Goal: Task Accomplishment & Management: Complete application form

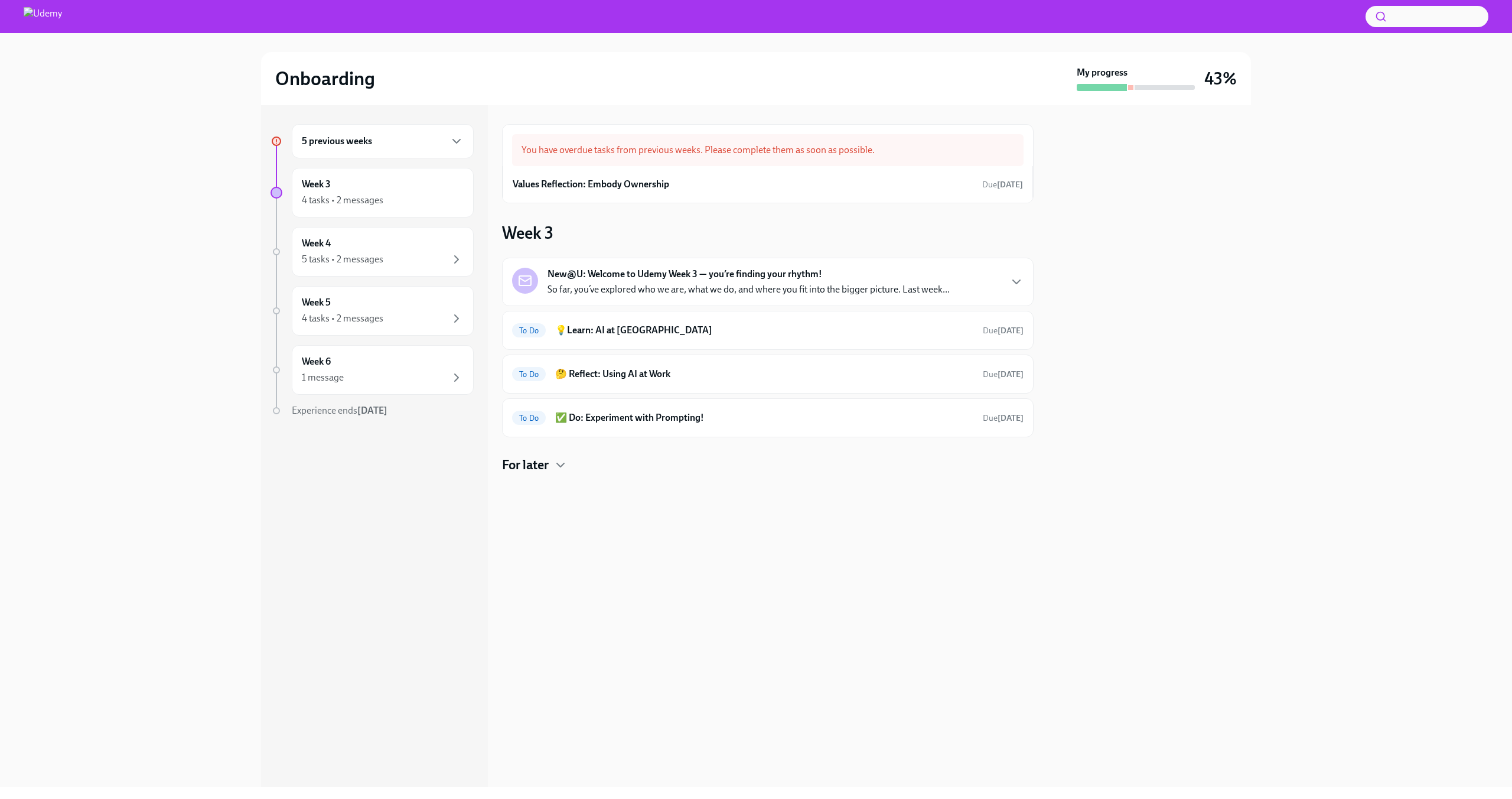
click at [696, 151] on div "You have overdue tasks from previous weeks. Please complete them as soon as pos…" at bounding box center [768, 150] width 511 height 32
click at [444, 146] on div "5 previous weeks" at bounding box center [382, 141] width 162 height 14
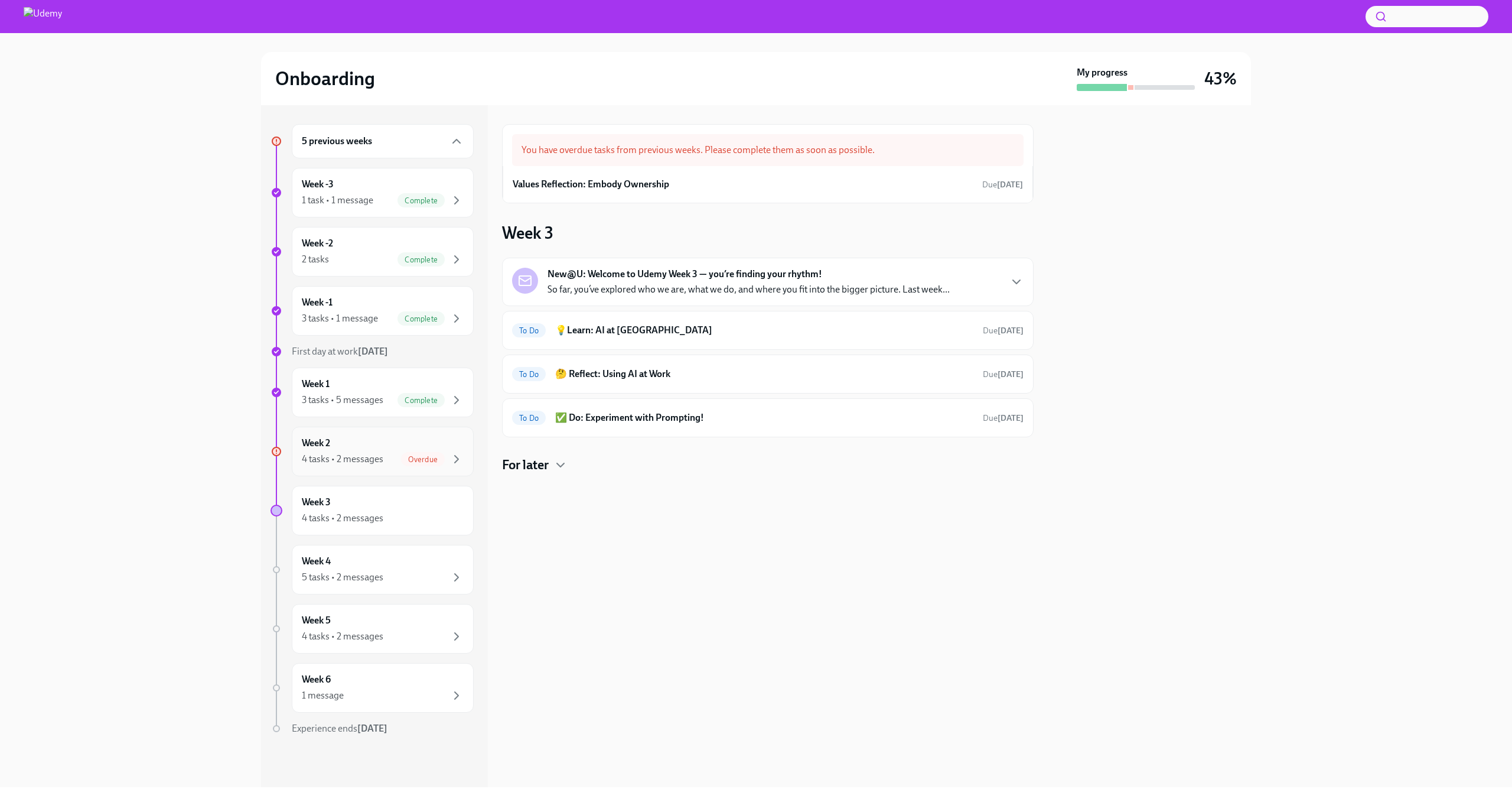
click at [368, 457] on div "4 tasks • 2 messages" at bounding box center [342, 459] width 82 height 13
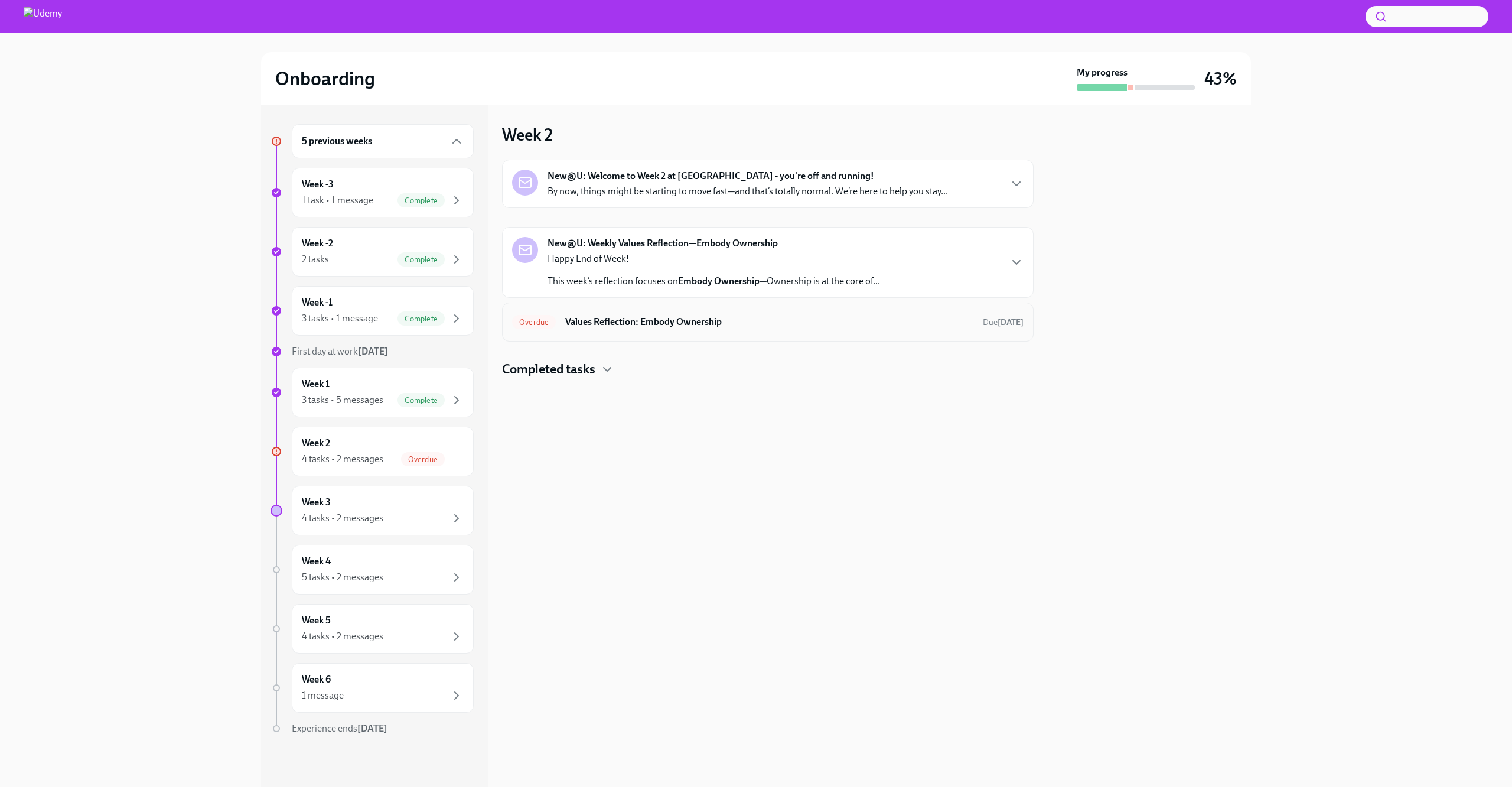
click at [737, 316] on h6 "Values Reflection: Embody Ownership" at bounding box center [770, 322] width 408 height 13
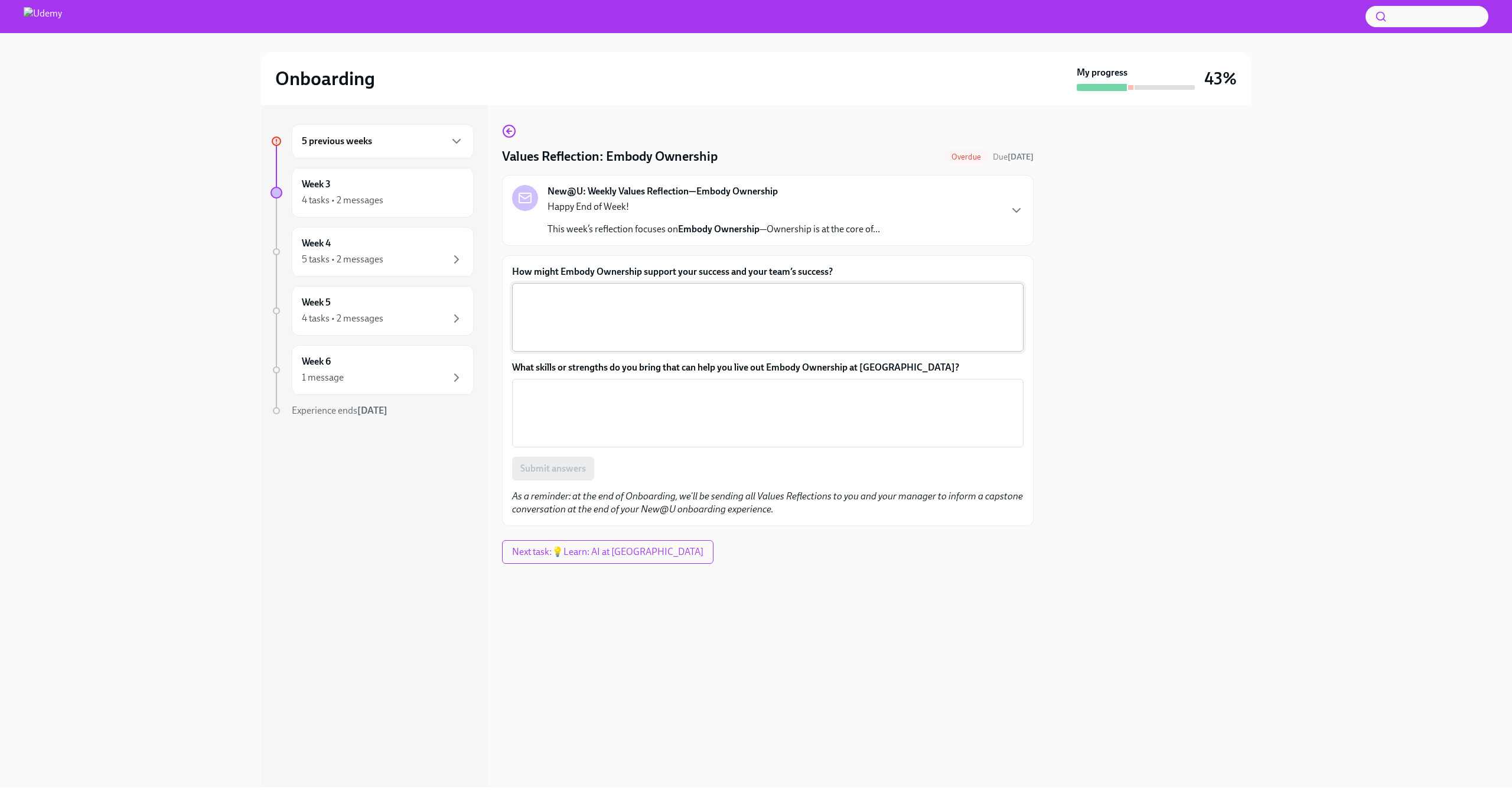
click at [751, 315] on textarea "How might Embody Ownership support your success and your team’s success?" at bounding box center [768, 318] width 498 height 57
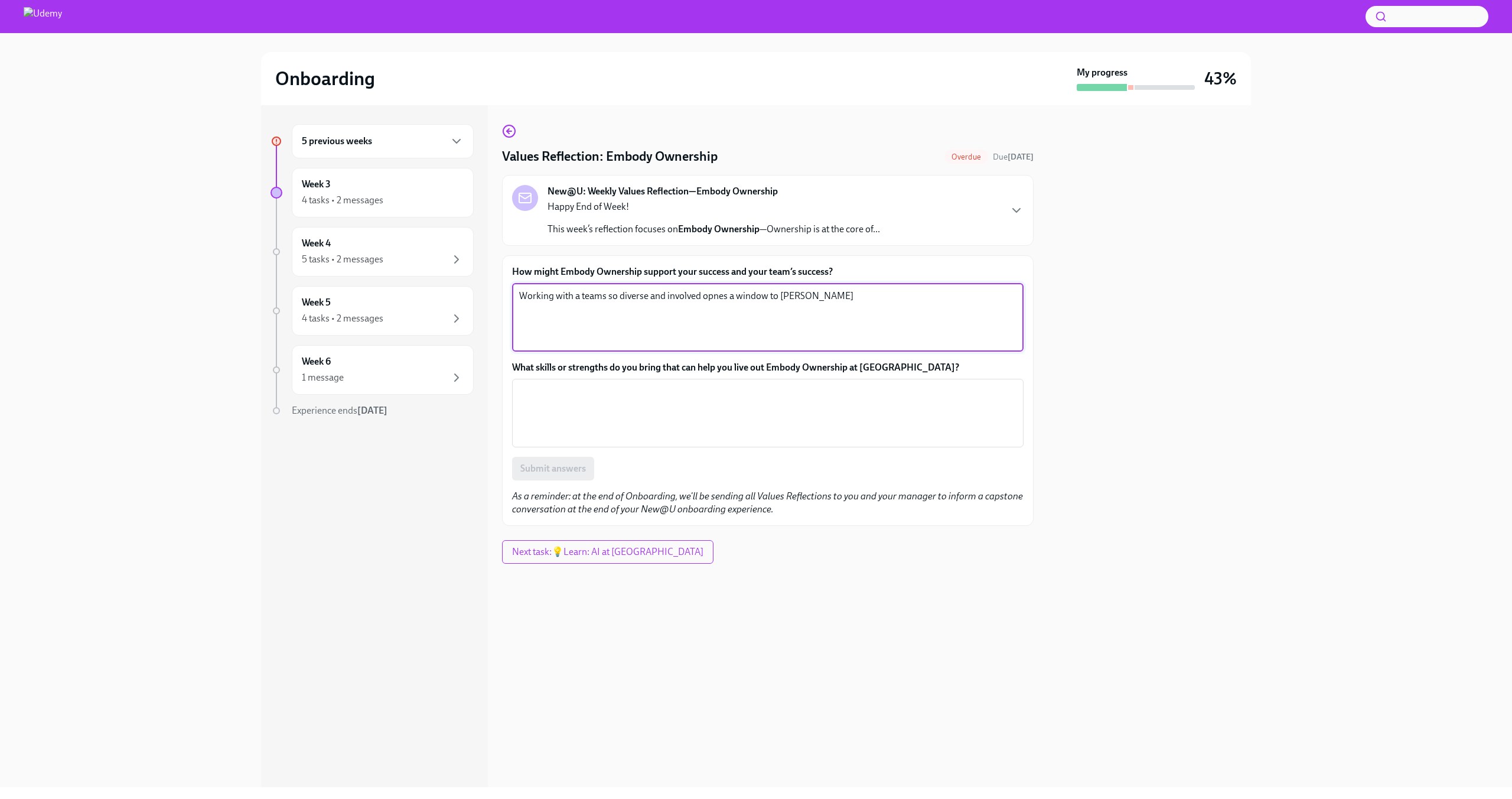
drag, startPoint x: 603, startPoint y: 338, endPoint x: 719, endPoint y: 368, distance: 119.8
click at [653, 347] on div "Working with a teams so diverse and involved opnes a window to [PERSON_NAME] x ​" at bounding box center [768, 317] width 511 height 69
click at [722, 293] on textarea "Working with a teams so diverse and involved opnes a window to [PERSON_NAME]" at bounding box center [768, 318] width 498 height 57
drag, startPoint x: 826, startPoint y: 293, endPoint x: 836, endPoint y: 296, distance: 10.4
click at [827, 293] on textarea "Working with a teams so diverse and involved opens a window to [PERSON_NAME]" at bounding box center [768, 318] width 498 height 57
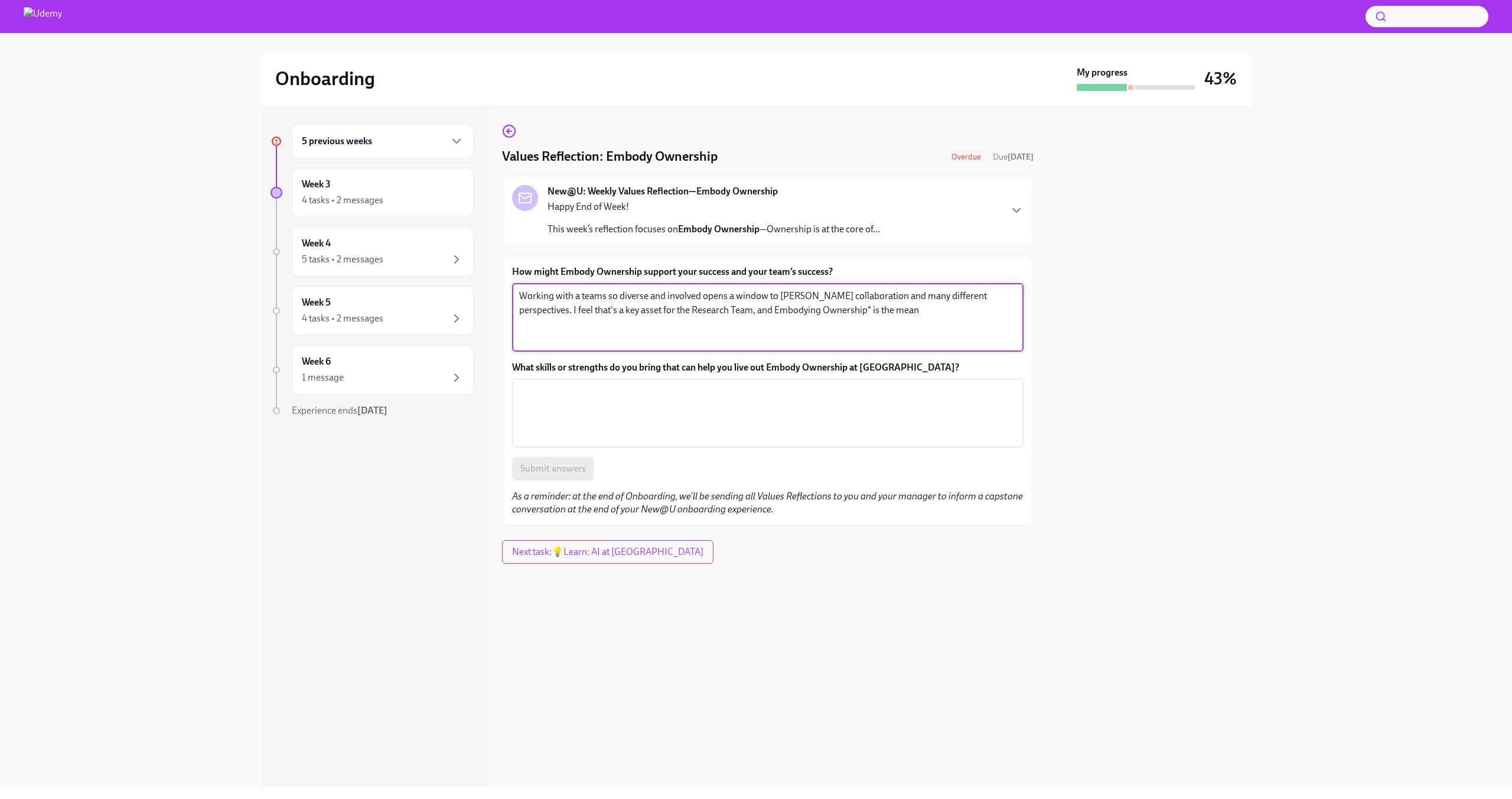
click at [694, 313] on textarea "Working with a teams so diverse and involved opens a window to [PERSON_NAME] co…" at bounding box center [768, 318] width 498 height 57
click at [699, 310] on textarea "Working with a teams so diverse and involved opens a window to [PERSON_NAME] co…" at bounding box center [768, 318] width 498 height 57
drag, startPoint x: 857, startPoint y: 316, endPoint x: 824, endPoint y: 313, distance: 33.1
click at [824, 313] on textarea "Working with a teams so diverse and involved opens a window to [PERSON_NAME] co…" at bounding box center [768, 318] width 498 height 57
type textarea "Working with a teams so diverse and involved opens a window to [PERSON_NAME] co…"
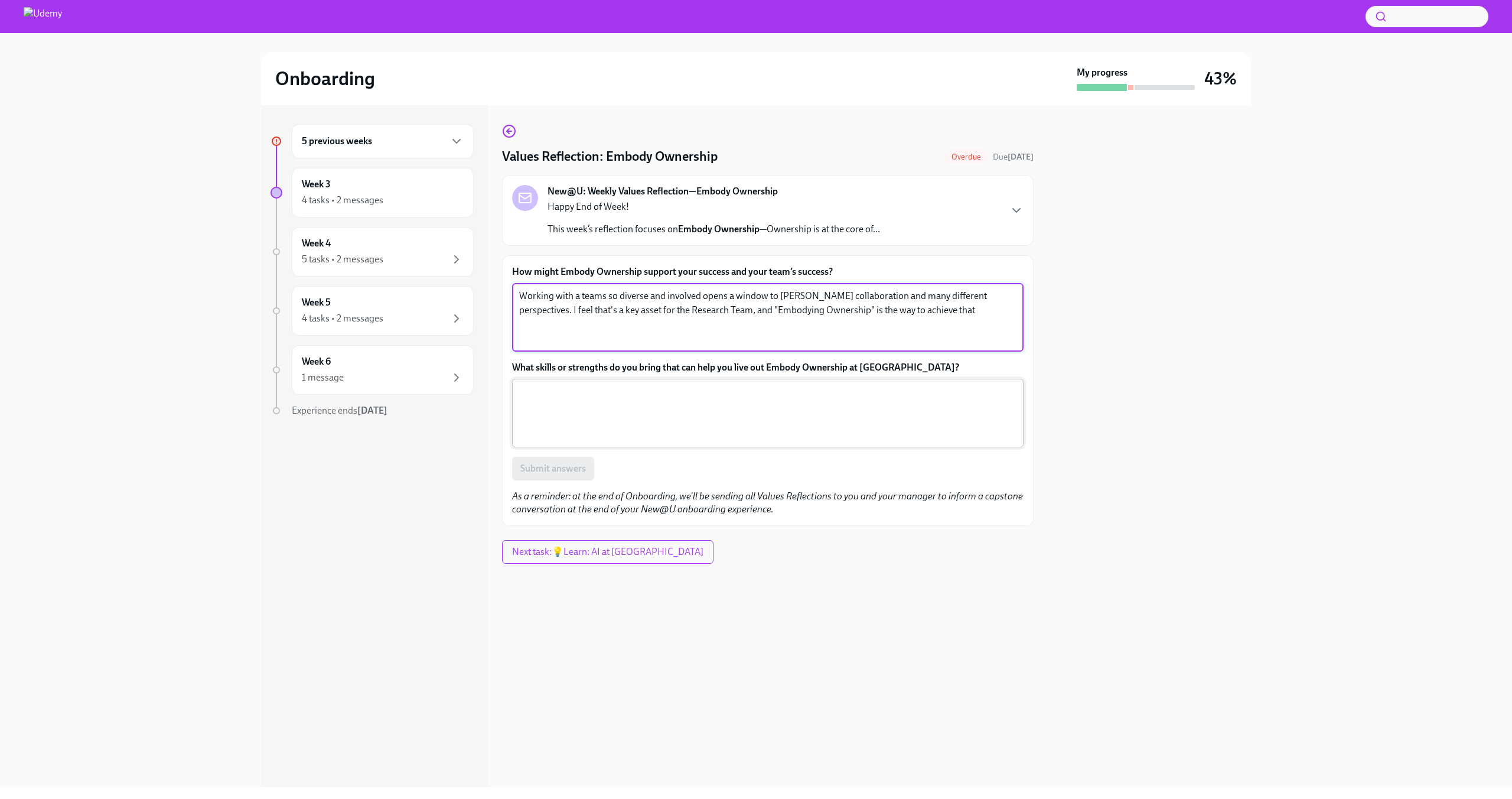
click at [668, 405] on textarea "What skills or strengths do you bring that can help you live out Embody Ownersh…" at bounding box center [768, 413] width 498 height 57
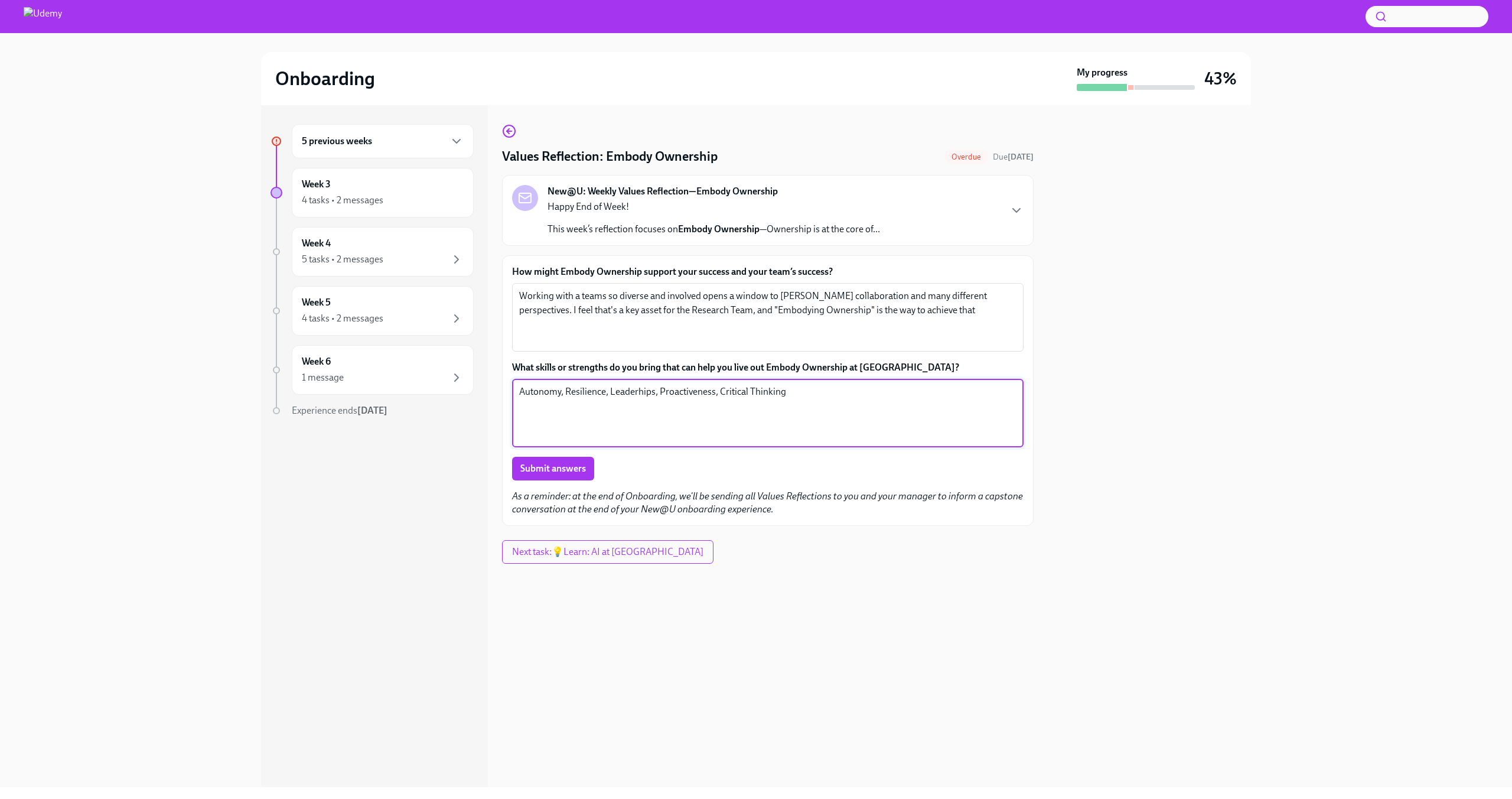
click at [641, 392] on textarea "Autonomy, Resilience, Leaderhips, Proactiveness, Critical Thinking" at bounding box center [768, 413] width 498 height 57
click at [661, 391] on textarea "Autonomy, Resilience, Leaderships, Proactiveness, Critical Thinking" at bounding box center [768, 413] width 498 height 57
click at [647, 426] on textarea "Autonomy, Resilience, Leadership, Proactiveness, Critical Thinking" at bounding box center [768, 413] width 498 height 57
type textarea "Autonomy, Resilience, Leadership, Proactiveness, Critical Thinking"
click at [555, 481] on div "How might Embody Ownership support your success and your team’s success? Workin…" at bounding box center [768, 390] width 511 height 250
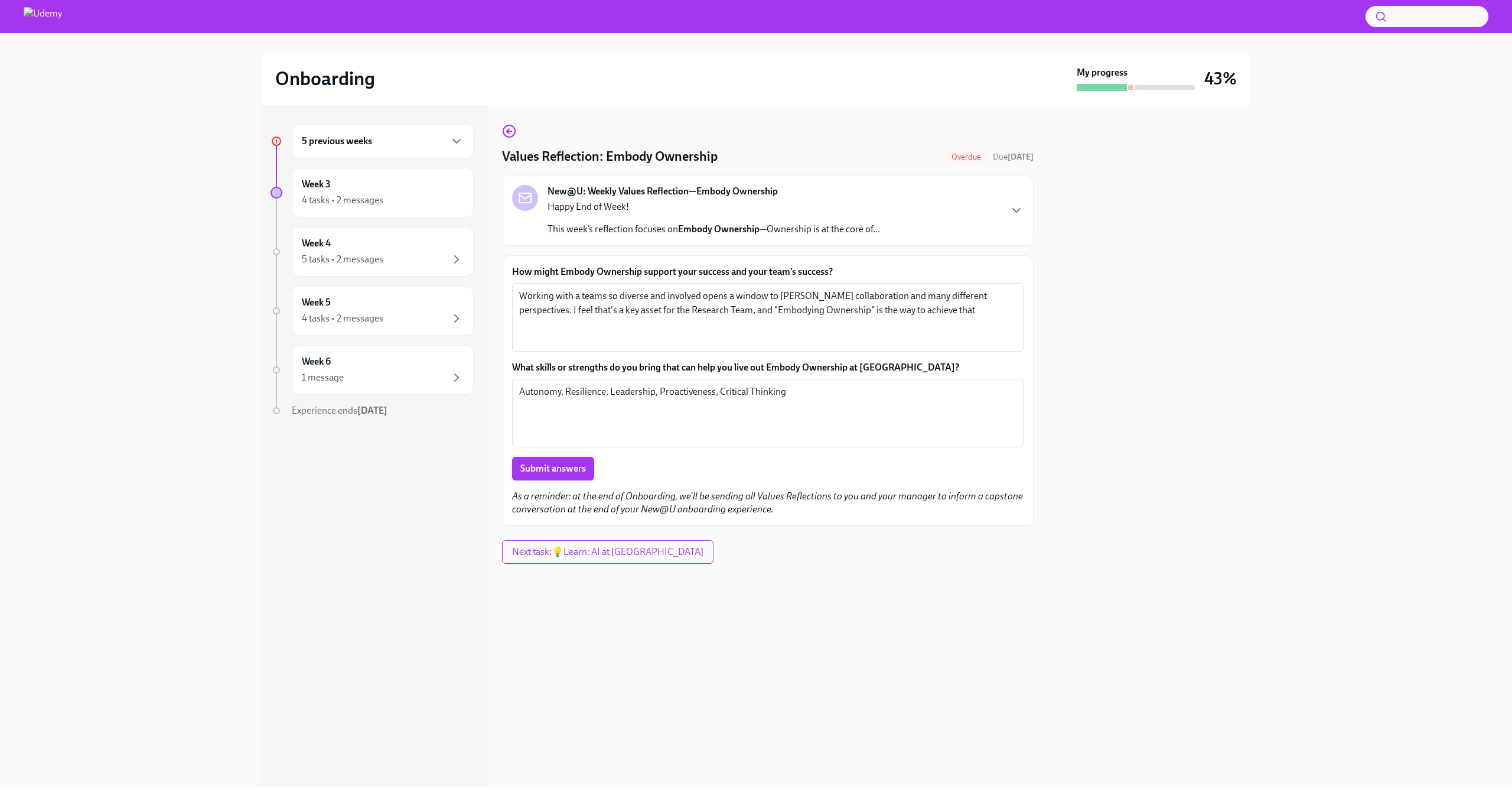
click at [579, 463] on span "Submit answers" at bounding box center [553, 468] width 65 height 12
click at [358, 204] on div "4 tasks • 2 messages" at bounding box center [342, 200] width 82 height 13
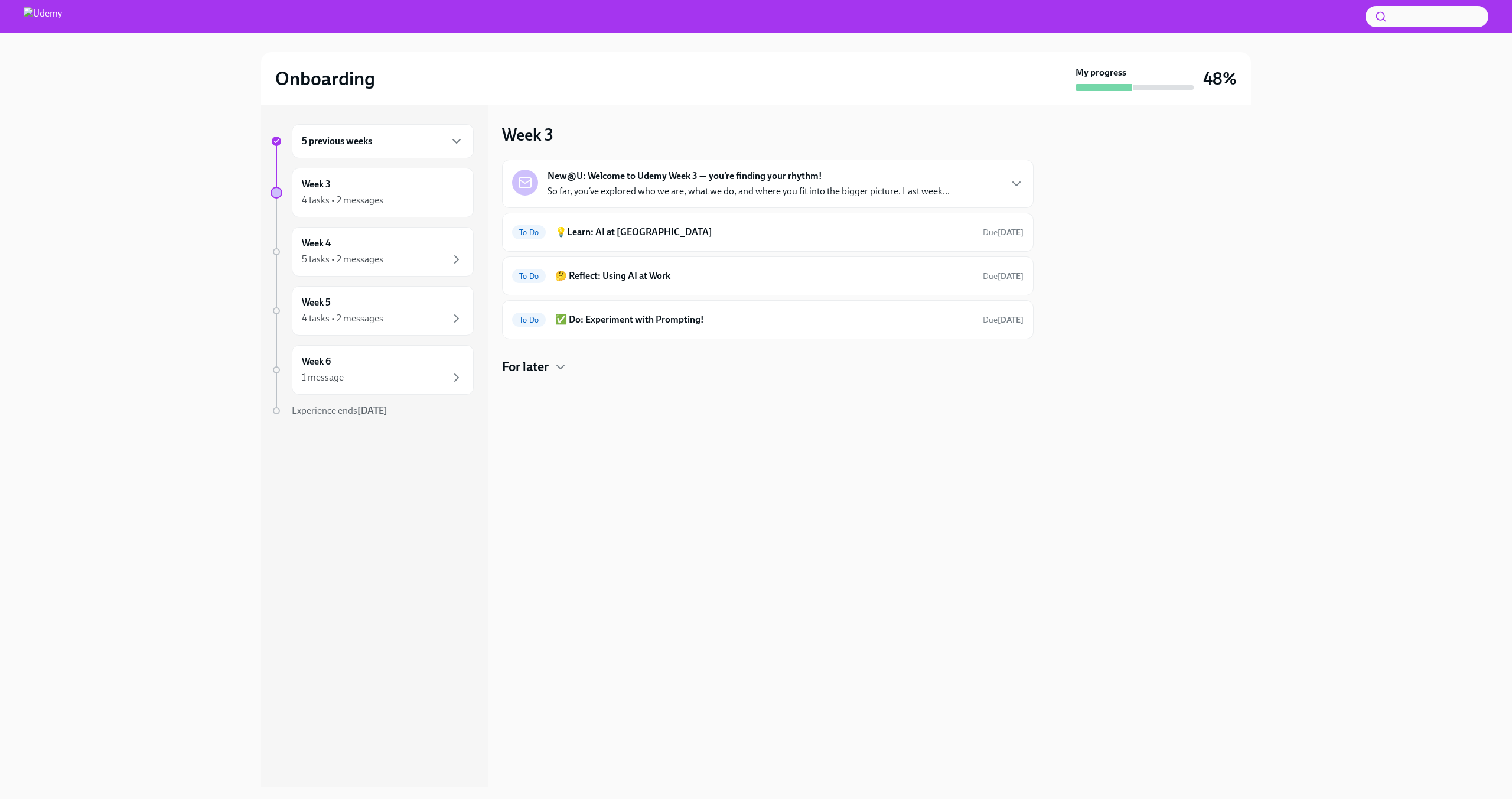
click at [715, 195] on p "So far, you’ve explored who we are, what we do, and where you fit into the bigg…" at bounding box center [749, 191] width 402 height 13
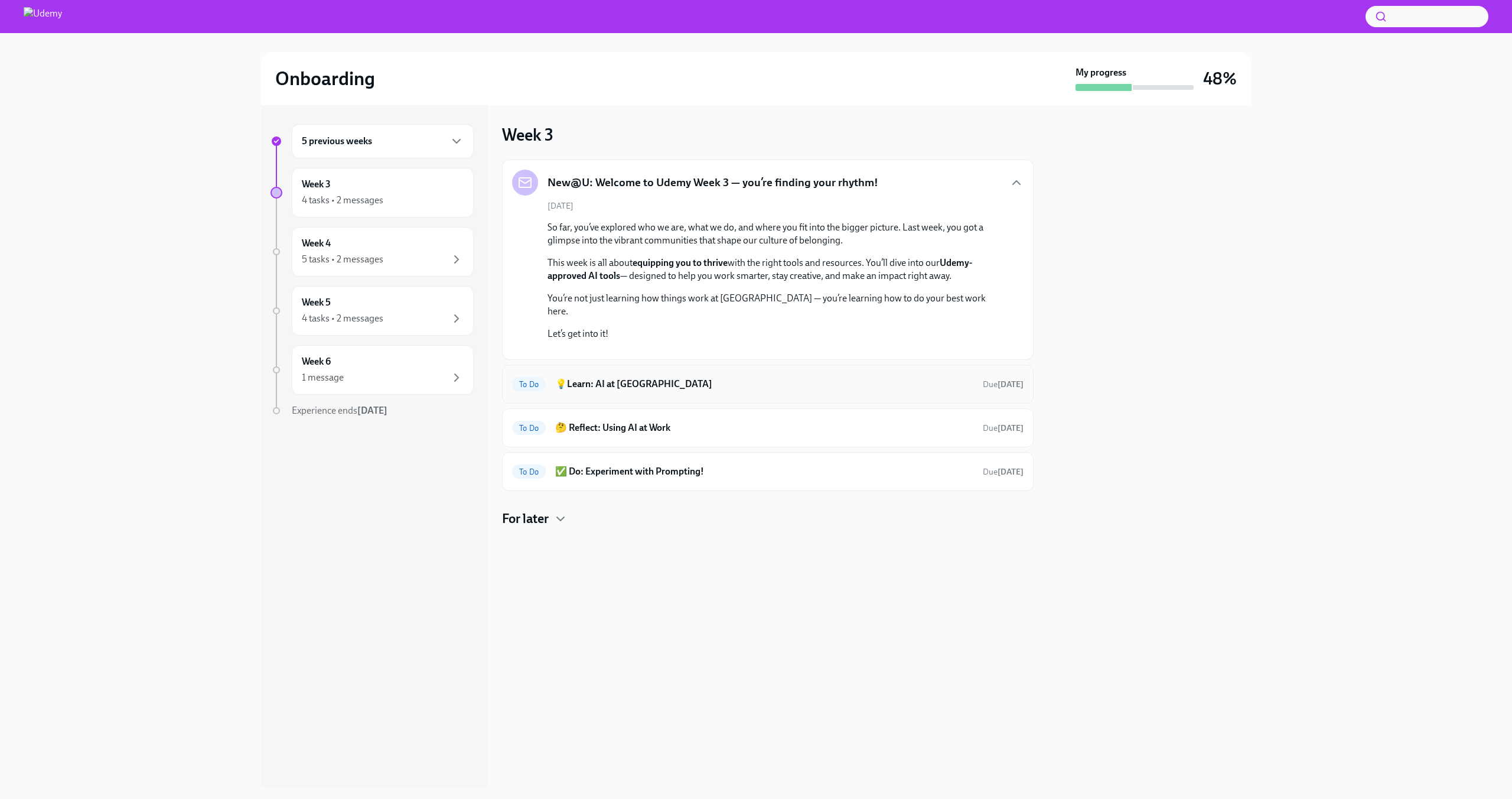
click at [880, 390] on h6 "💡Learn: AI at [GEOGRAPHIC_DATA]" at bounding box center [764, 384] width 418 height 13
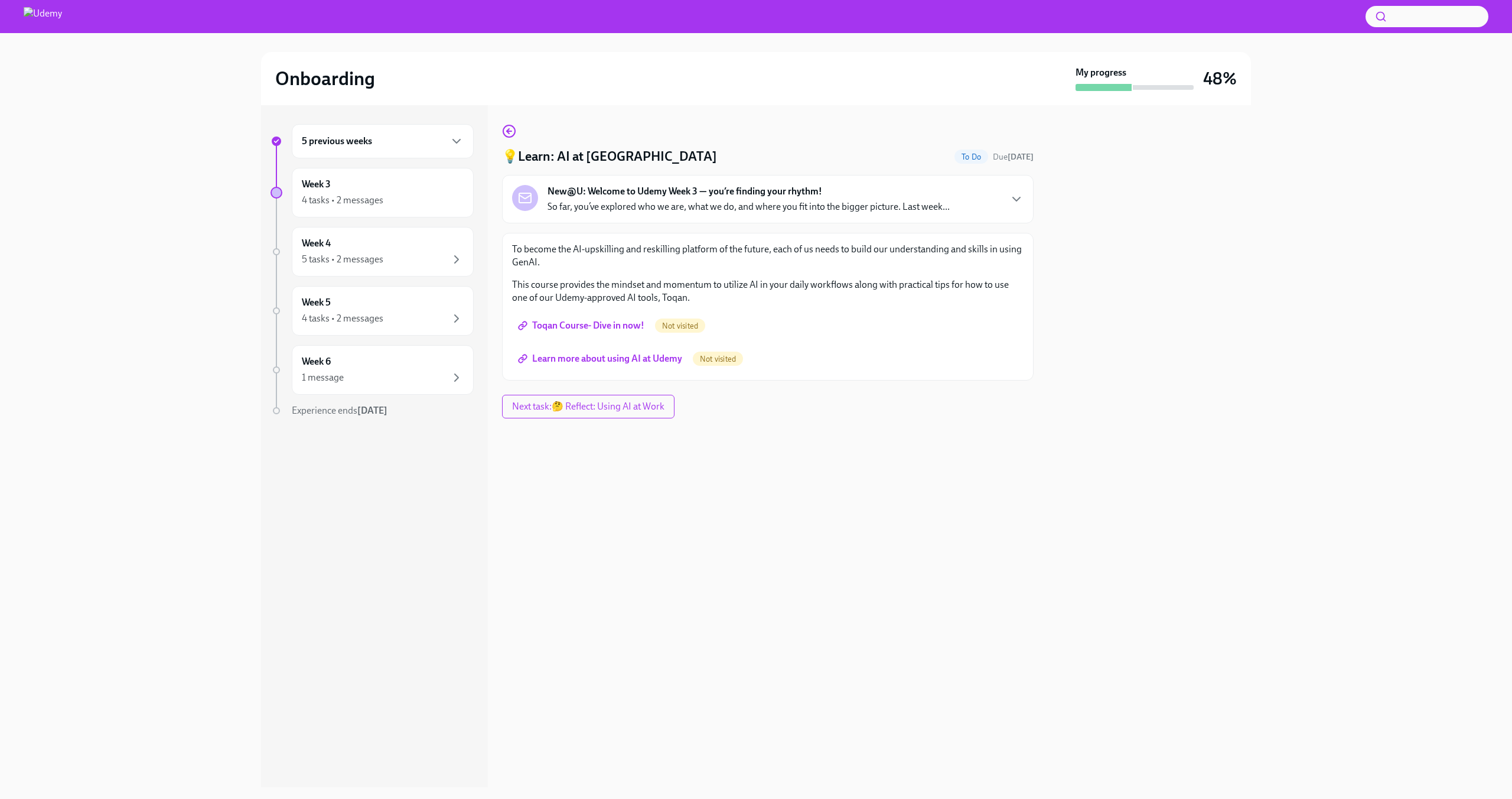
click at [586, 324] on span "Toqan Course- Dive in now!" at bounding box center [582, 325] width 124 height 12
click at [625, 356] on span "Learn more about using AI at Udemy" at bounding box center [601, 358] width 162 height 12
click at [921, 457] on div "💡Learn: AI at Udemy Done Due [DATE] New@U: Welcome to Udemy Week 3 — you’re fin…" at bounding box center [768, 446] width 531 height 682
click at [527, 408] on span "Next task : 🤔 Reflect: Using AI at Work" at bounding box center [588, 406] width 157 height 12
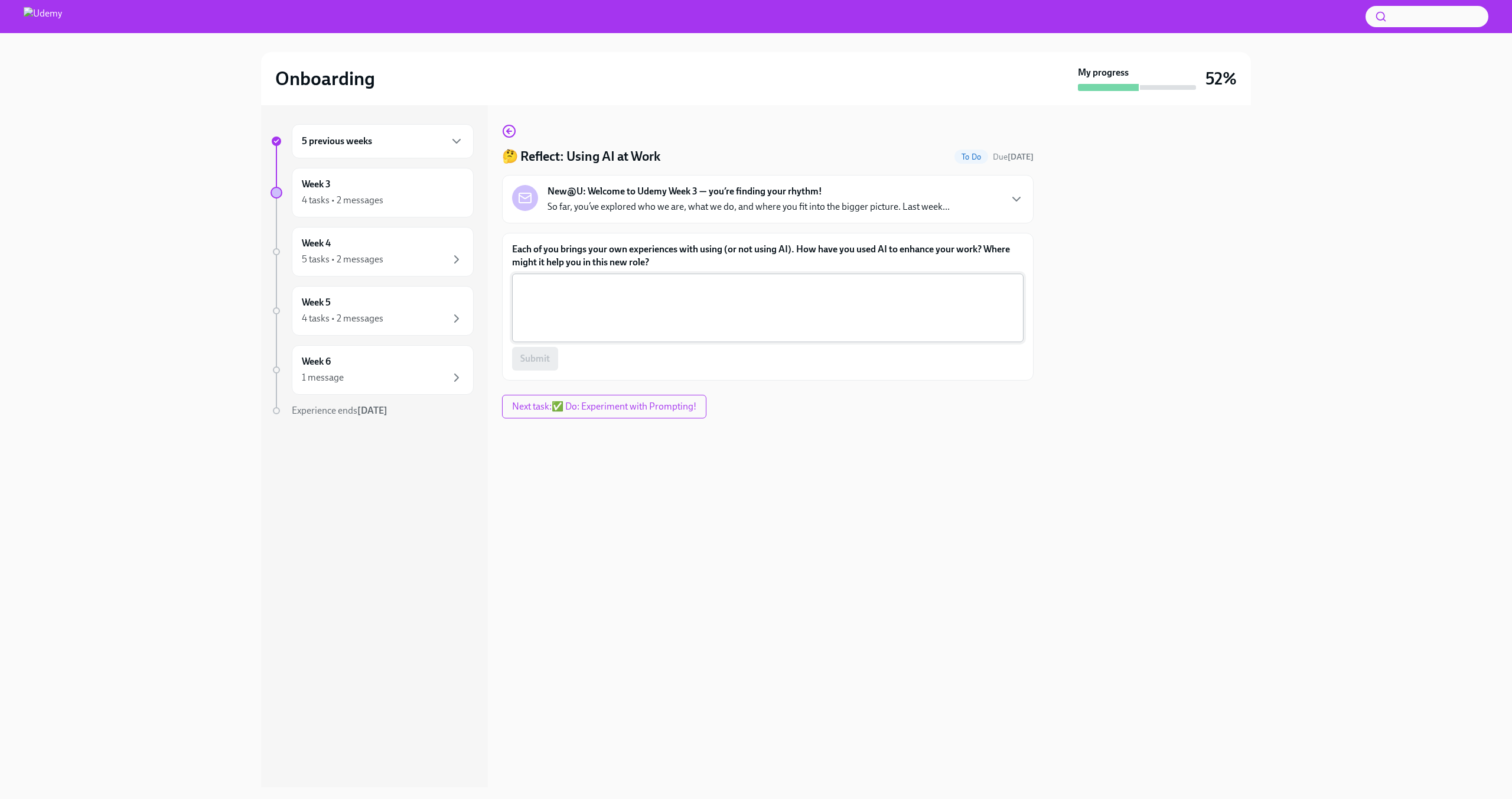
click at [567, 282] on textarea "Each of you brings your own experiences with using (or not using AI). How have …" at bounding box center [768, 308] width 498 height 57
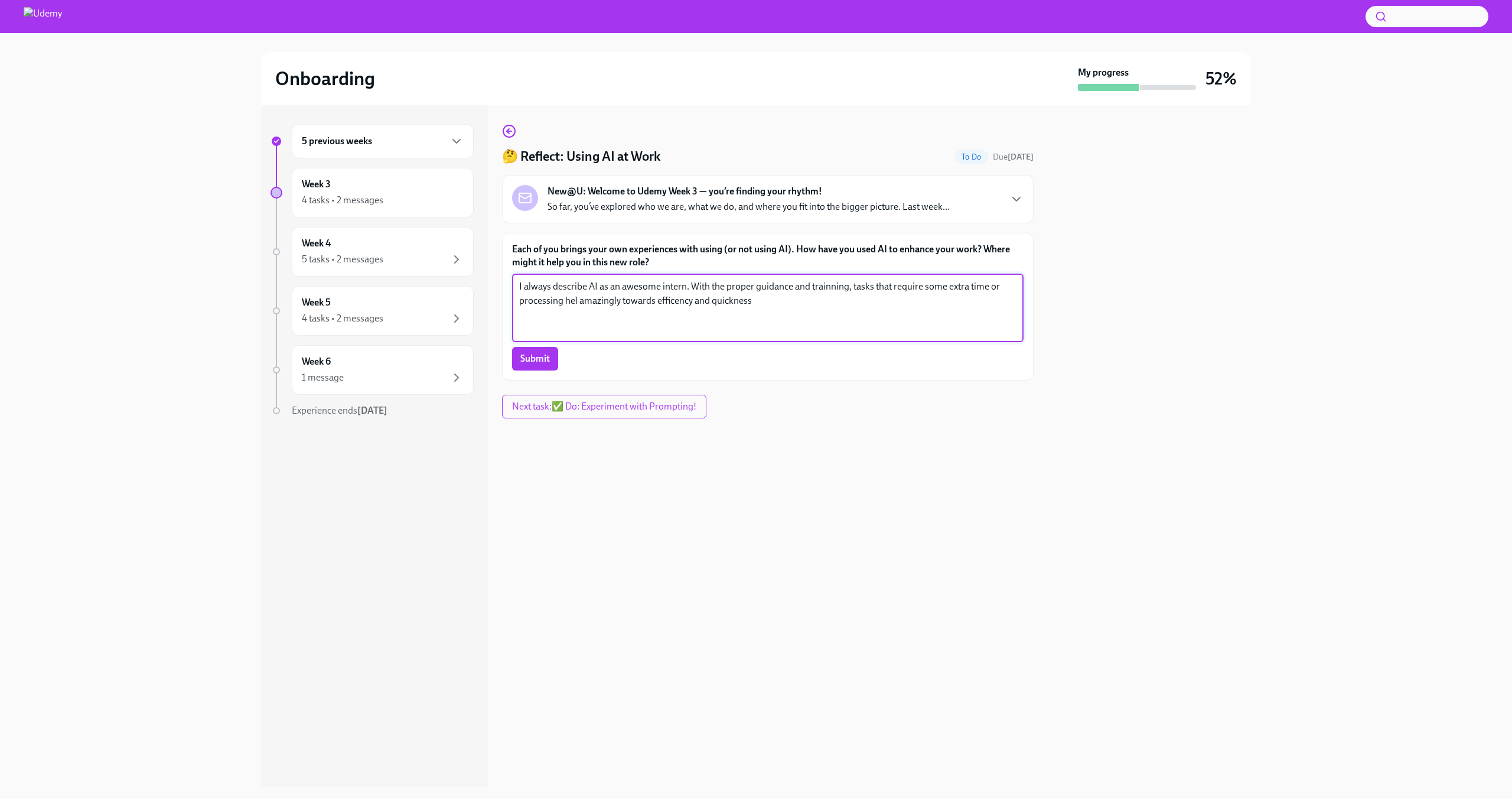
type textarea "I always describe AI as an awesome intern. With the proper guidance and trainni…"
click at [535, 360] on span "Submit" at bounding box center [535, 358] width 30 height 12
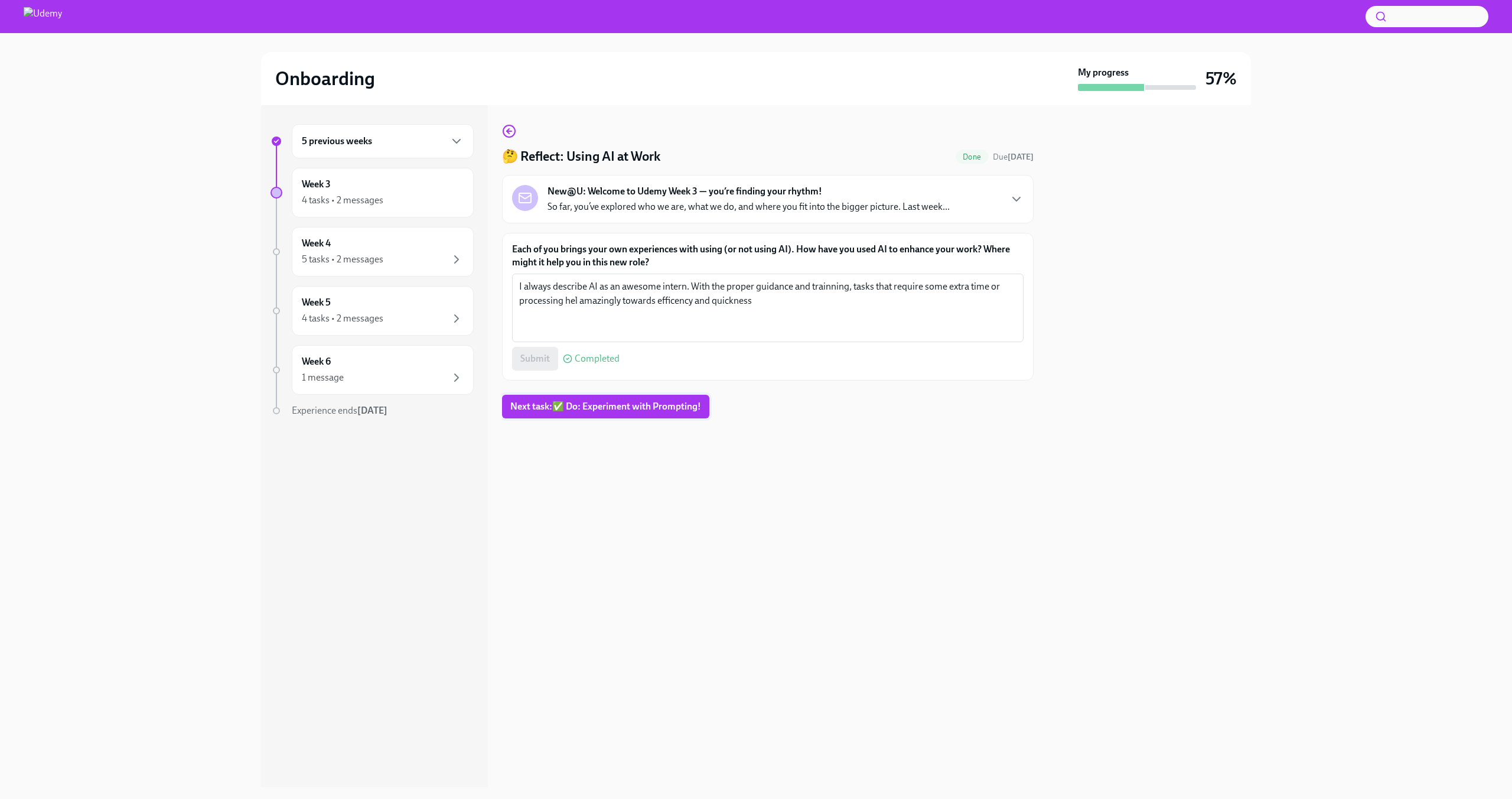
click at [645, 405] on span "Next task : ✅ Do: Experiment with Prompting!" at bounding box center [605, 406] width 191 height 12
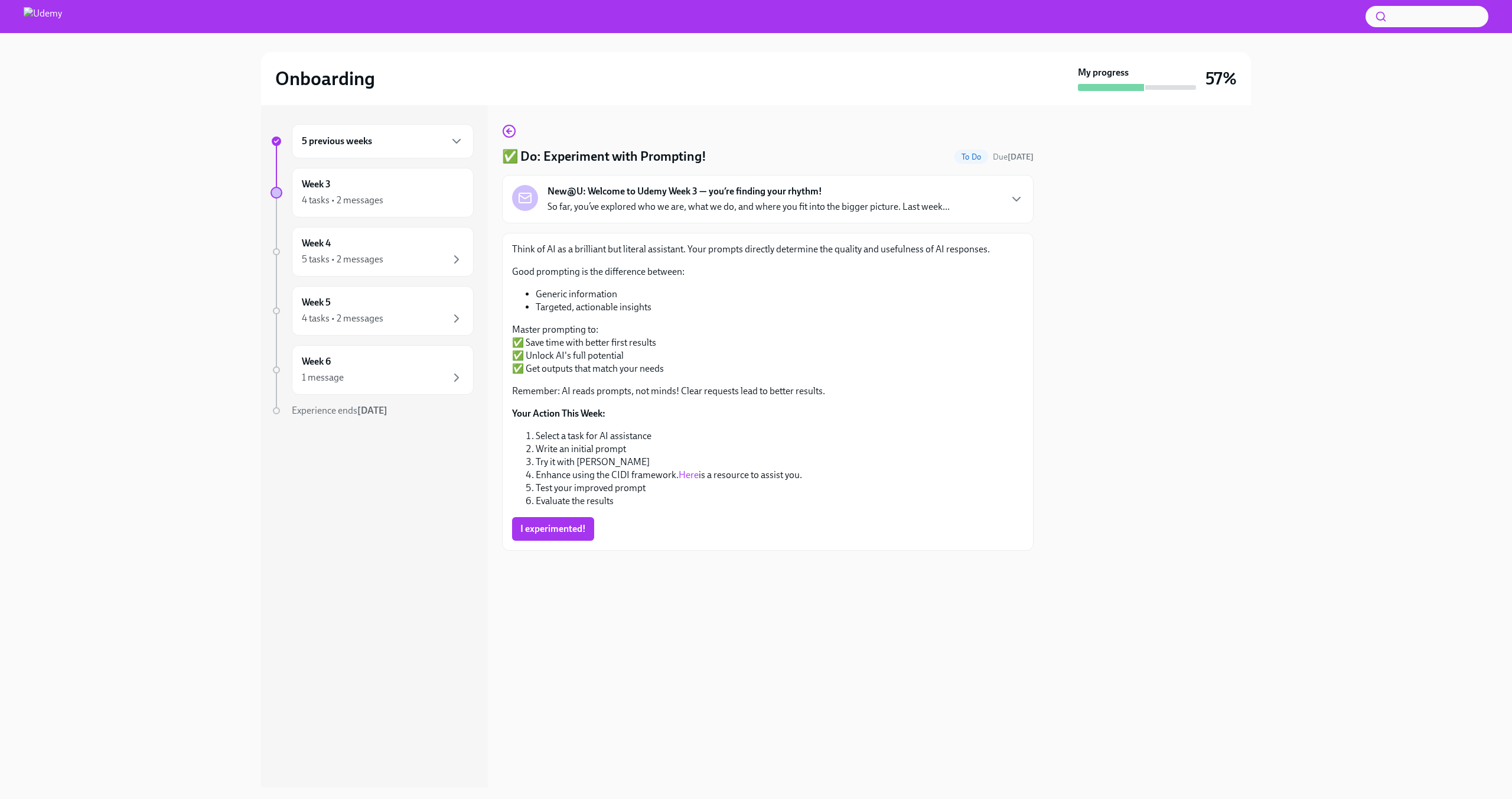
click at [690, 473] on link "Here" at bounding box center [688, 475] width 20 height 12
click at [547, 533] on span "I experimented!" at bounding box center [553, 529] width 65 height 12
click at [390, 249] on div "Week 4 5 tasks • 2 messages" at bounding box center [382, 252] width 162 height 30
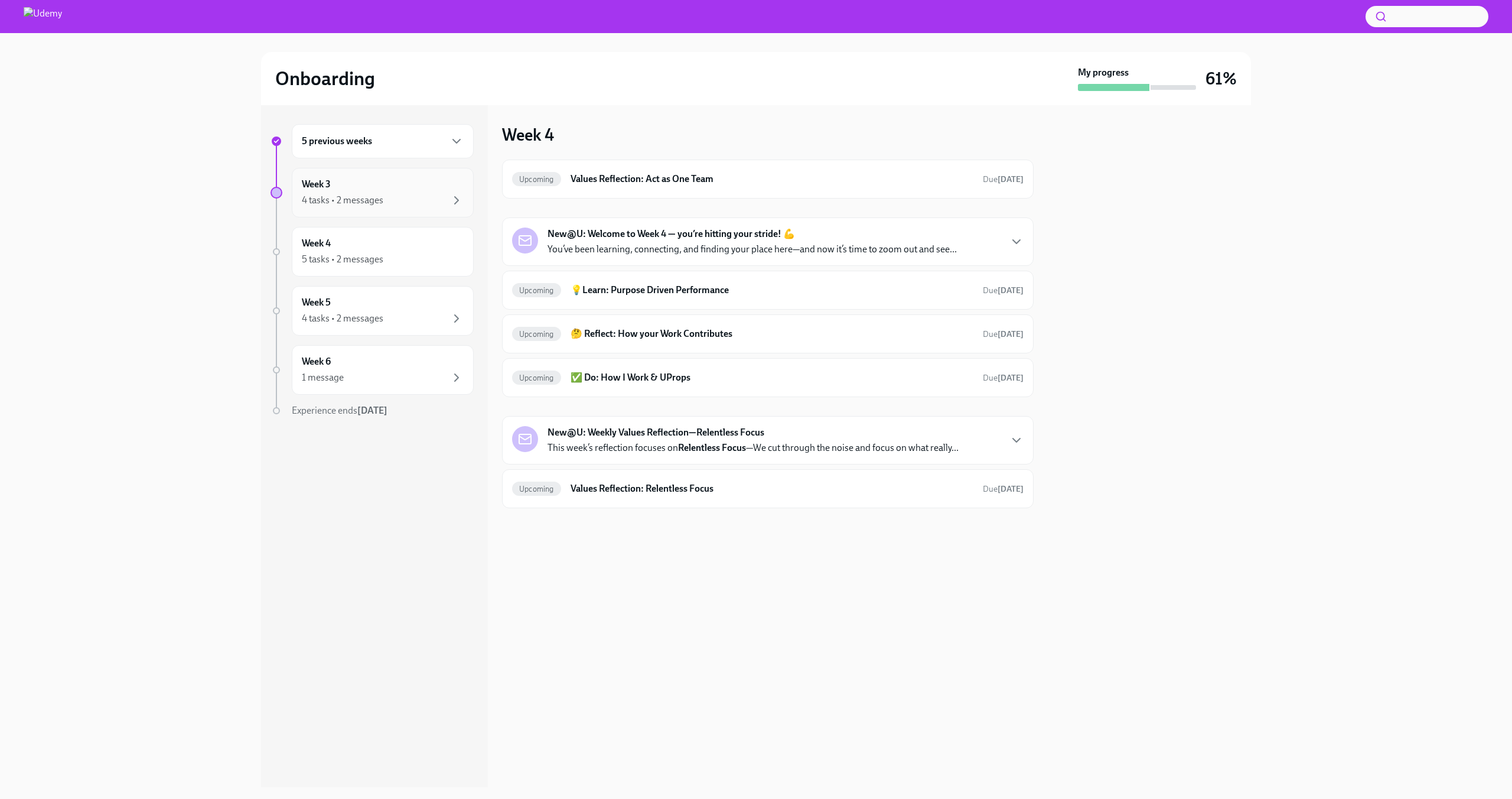
click at [381, 211] on div "Week 3 4 tasks • 2 messages" at bounding box center [383, 193] width 182 height 50
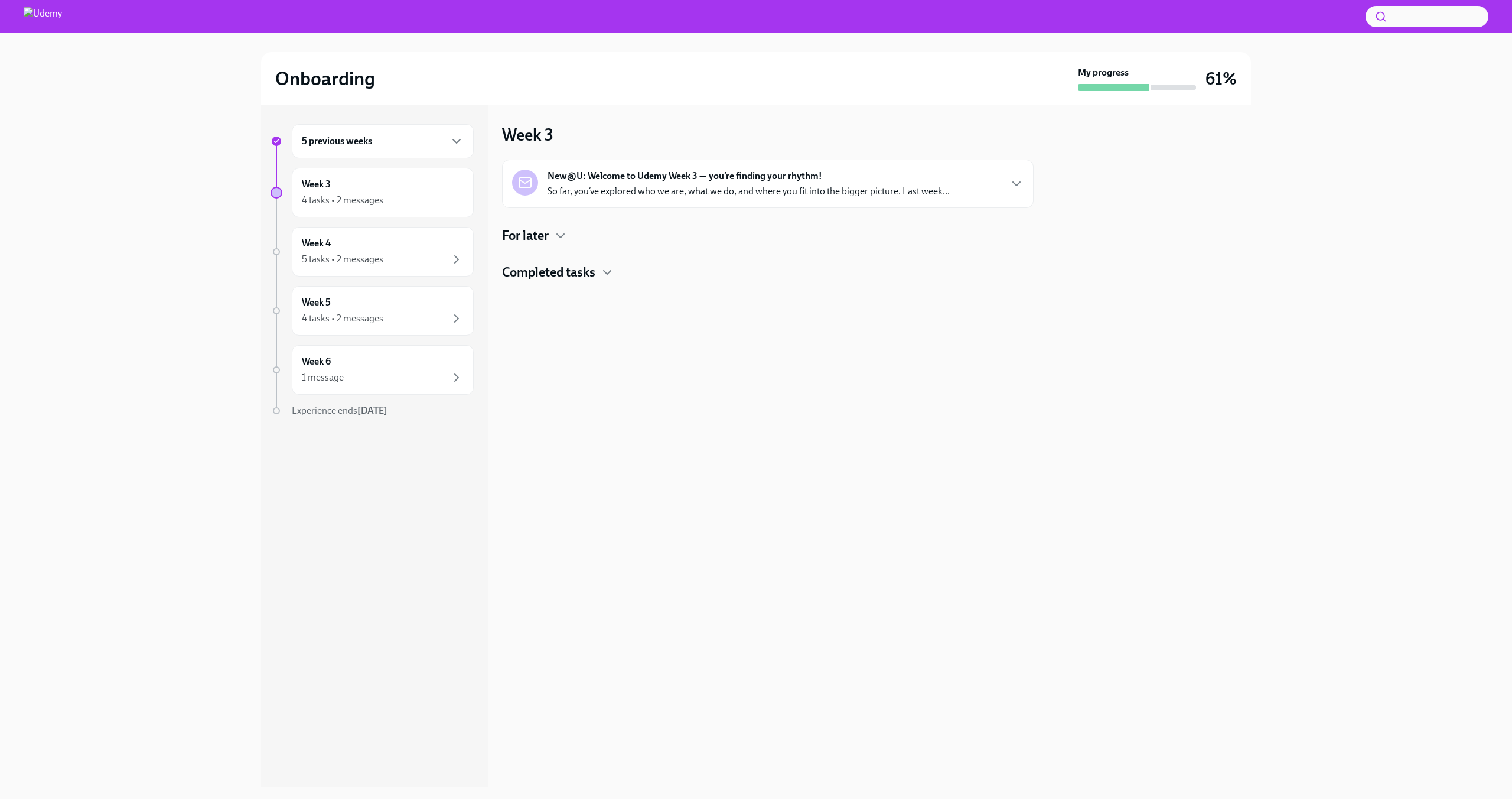
click at [594, 277] on h4 "Completed tasks" at bounding box center [549, 272] width 93 height 18
click at [558, 235] on icon "button" at bounding box center [560, 235] width 14 height 14
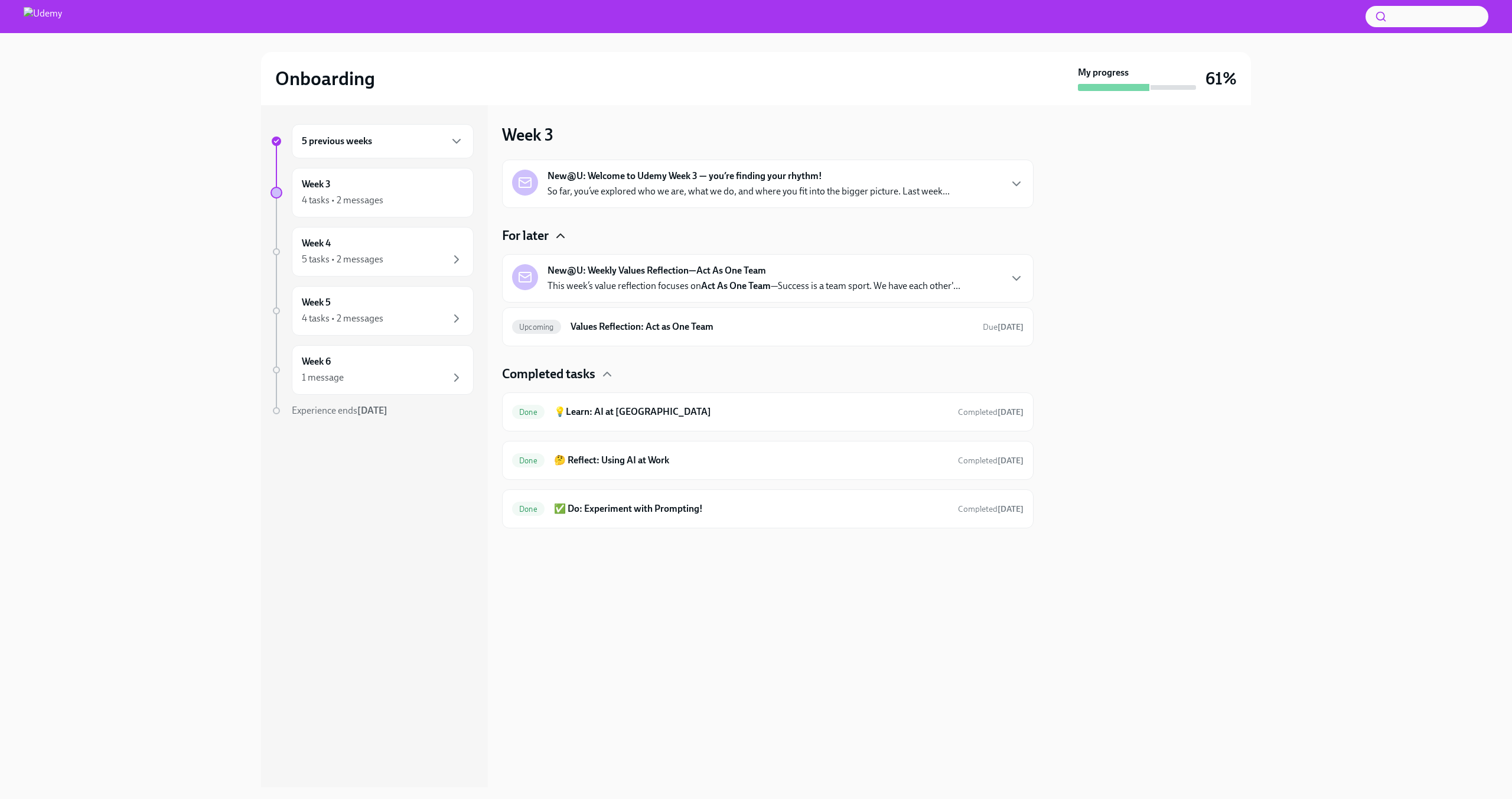
click at [662, 280] on p "This week’s value reflection focuses on Act As One Team —Success is a team spor…" at bounding box center [754, 286] width 413 height 13
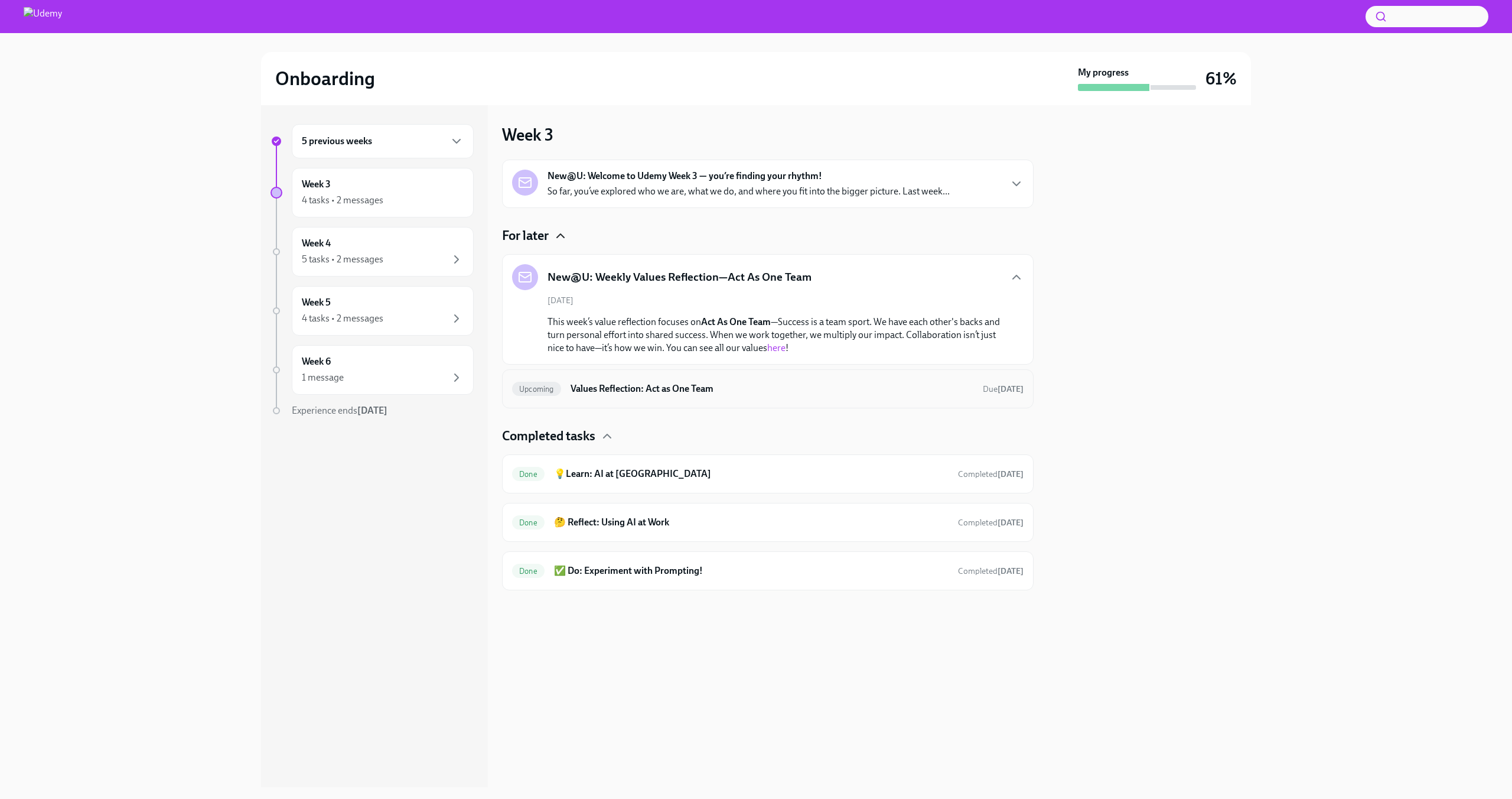
click at [883, 384] on h6 "Values Reflection: Act as One Team" at bounding box center [772, 389] width 403 height 13
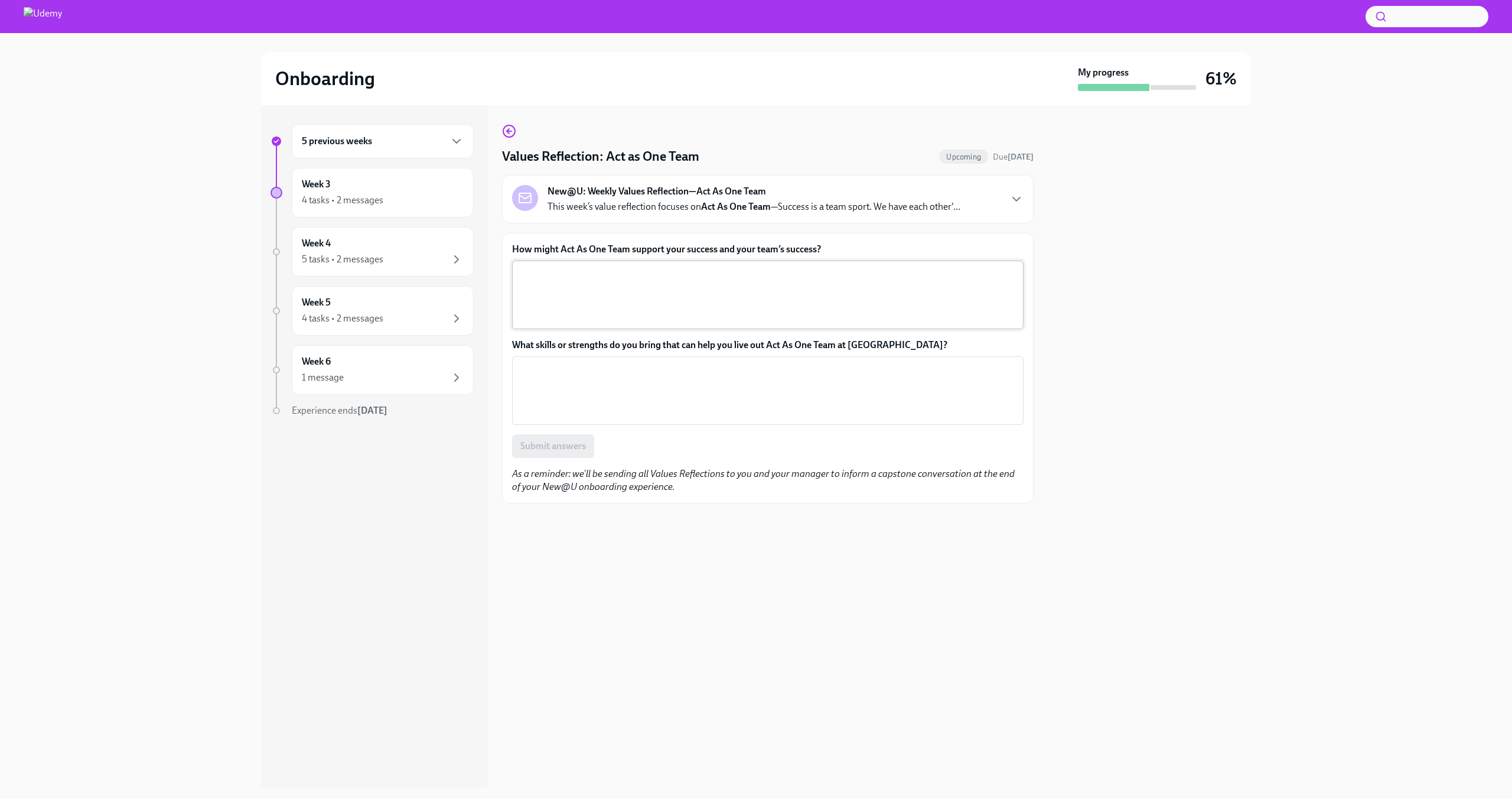
click at [738, 313] on textarea "How might Act As One Team support your success and your team’s success?" at bounding box center [768, 295] width 498 height 57
type textarea "."
click at [576, 392] on textarea "What skills or strengths do you bring that can help you live out Act As One Tea…" at bounding box center [768, 391] width 498 height 57
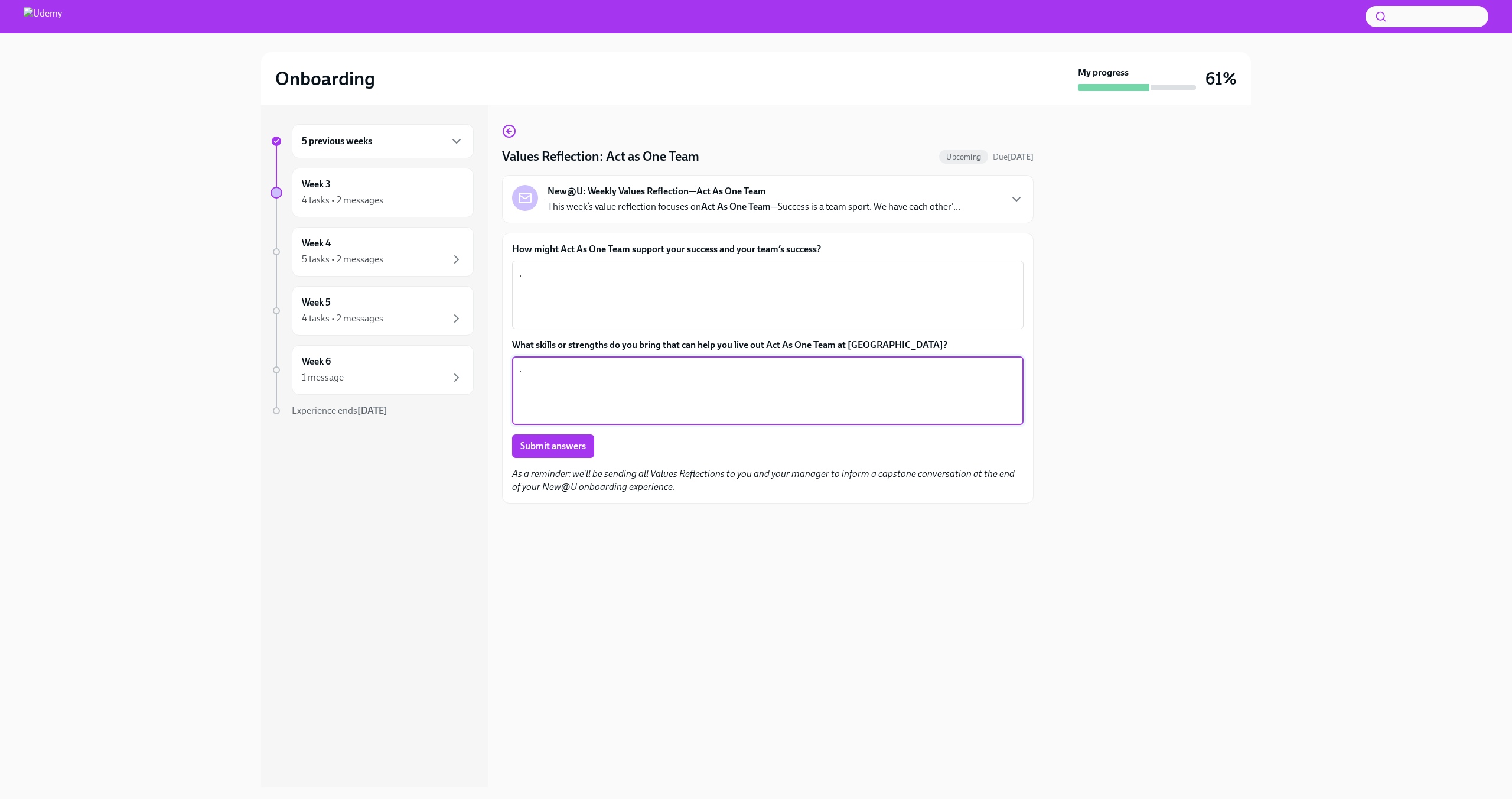
type textarea "."
click at [573, 443] on span "Submit answers" at bounding box center [553, 446] width 65 height 12
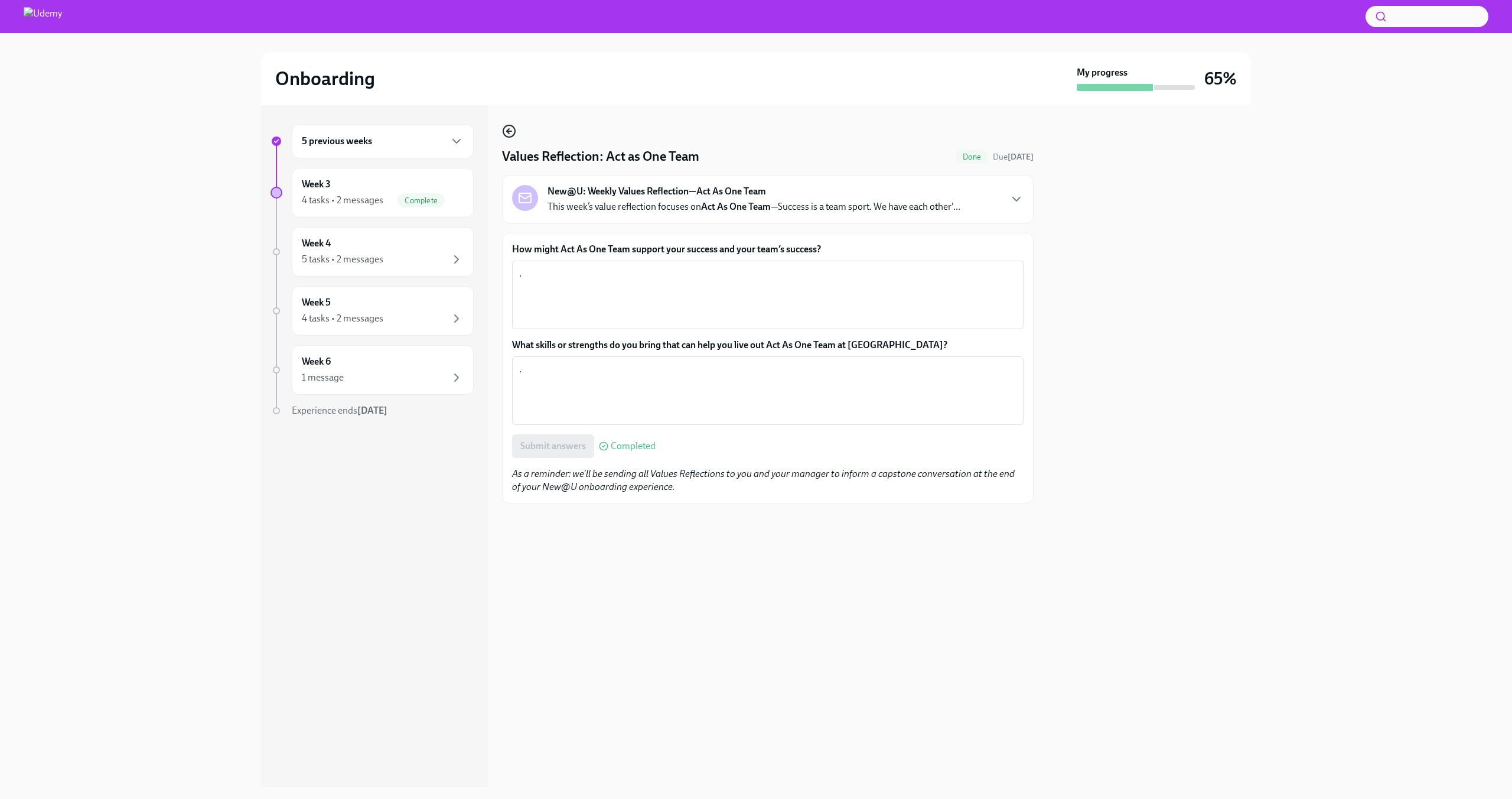
click at [510, 133] on icon "button" at bounding box center [509, 131] width 14 height 14
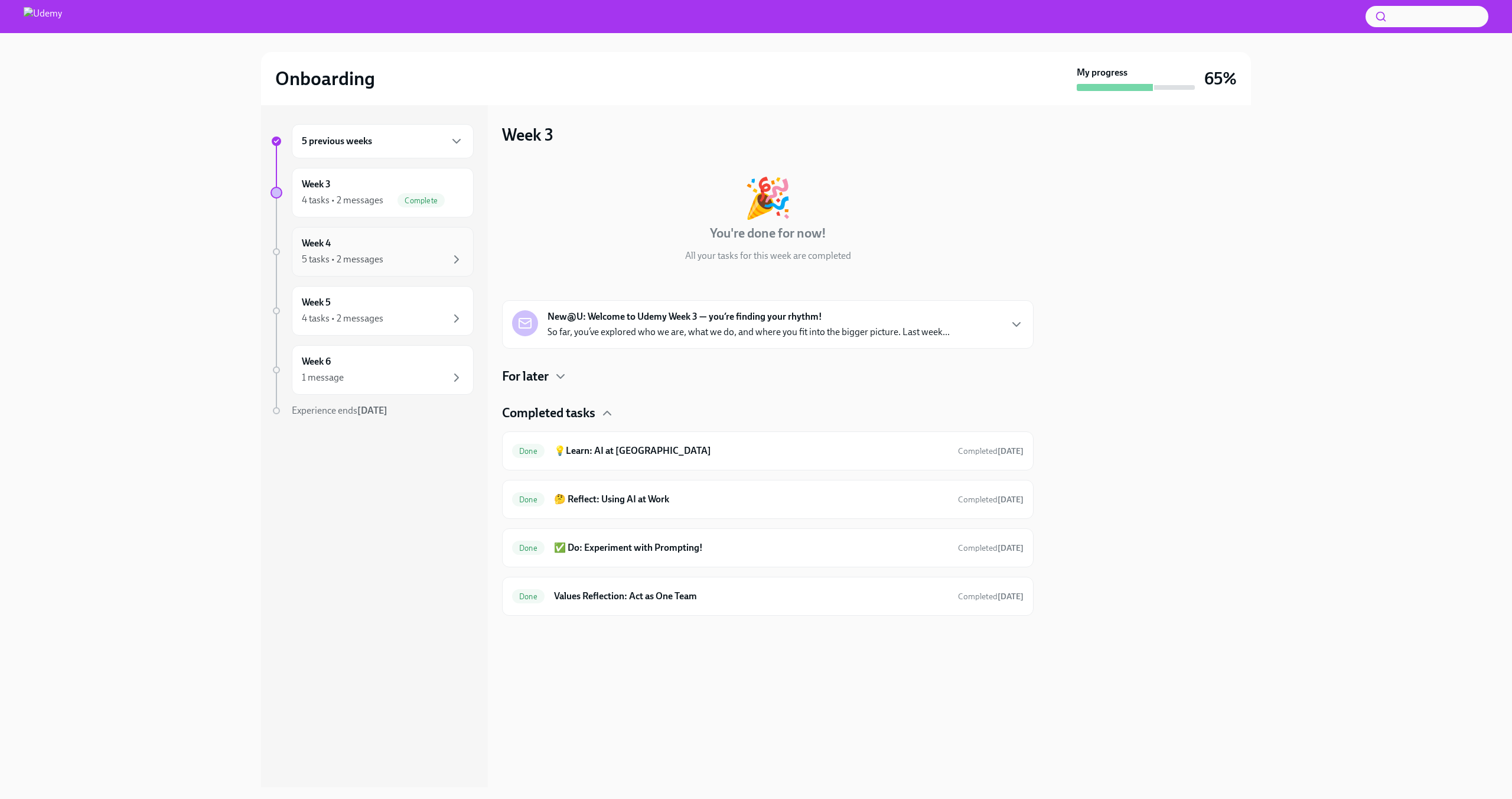
click at [362, 259] on div "5 tasks • 2 messages" at bounding box center [342, 259] width 82 height 13
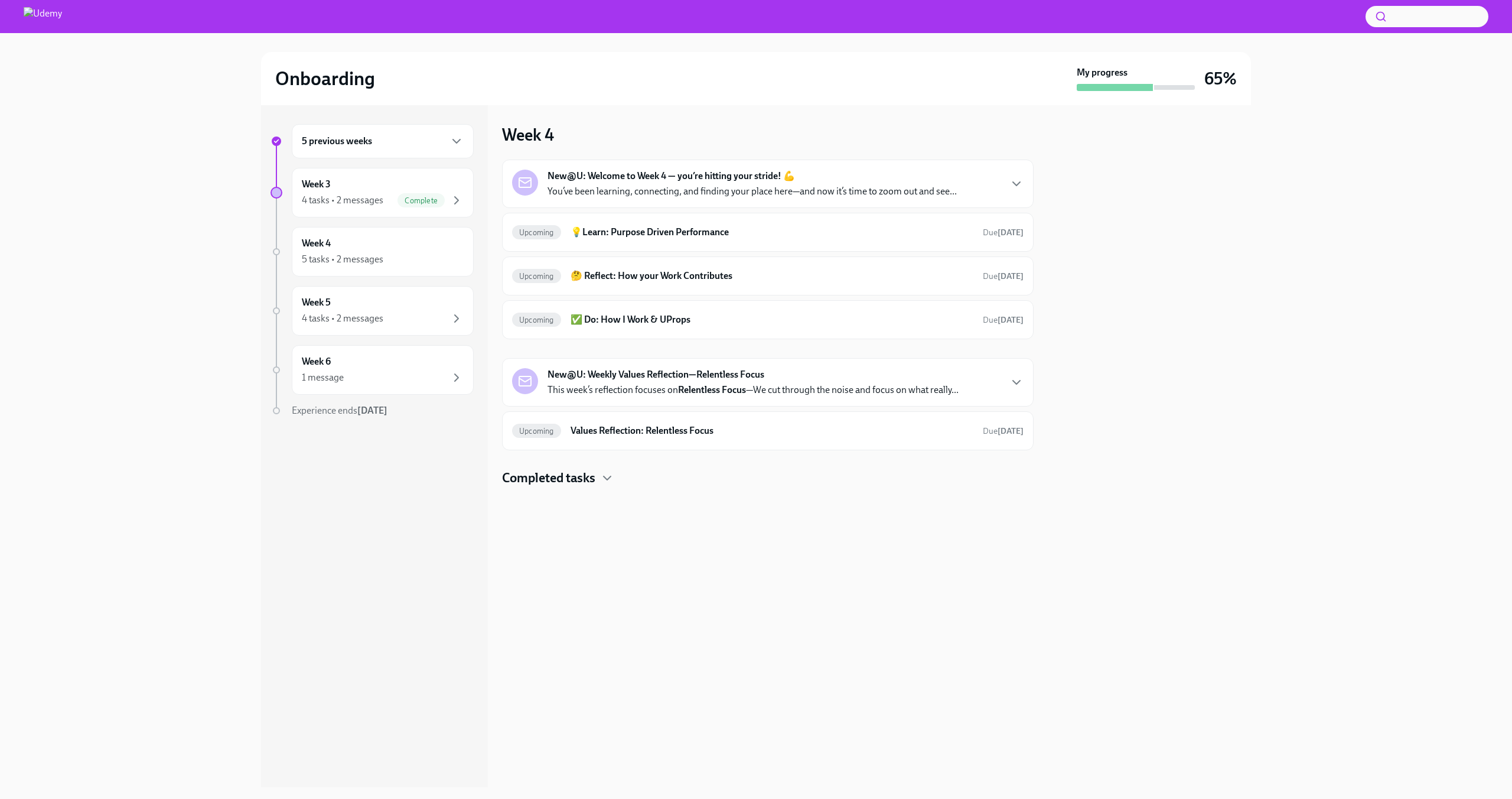
click at [1024, 180] on div "New@U: Welcome to Week 4 — you’re hitting your stride! 💪 You’ve been learning, …" at bounding box center [768, 184] width 531 height 48
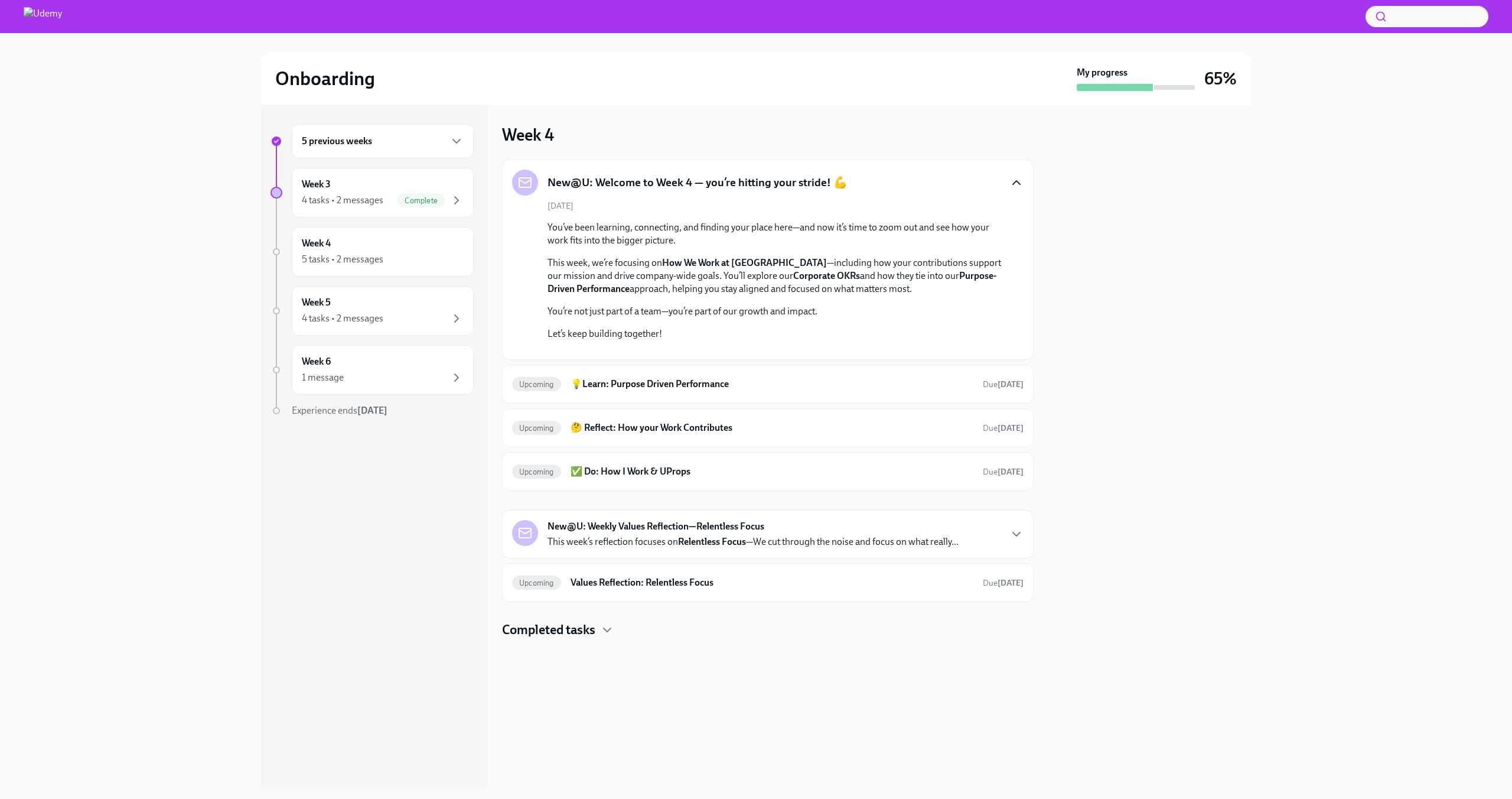
click at [1010, 180] on icon "button" at bounding box center [1016, 182] width 14 height 14
